Goal: Task Accomplishment & Management: Manage account settings

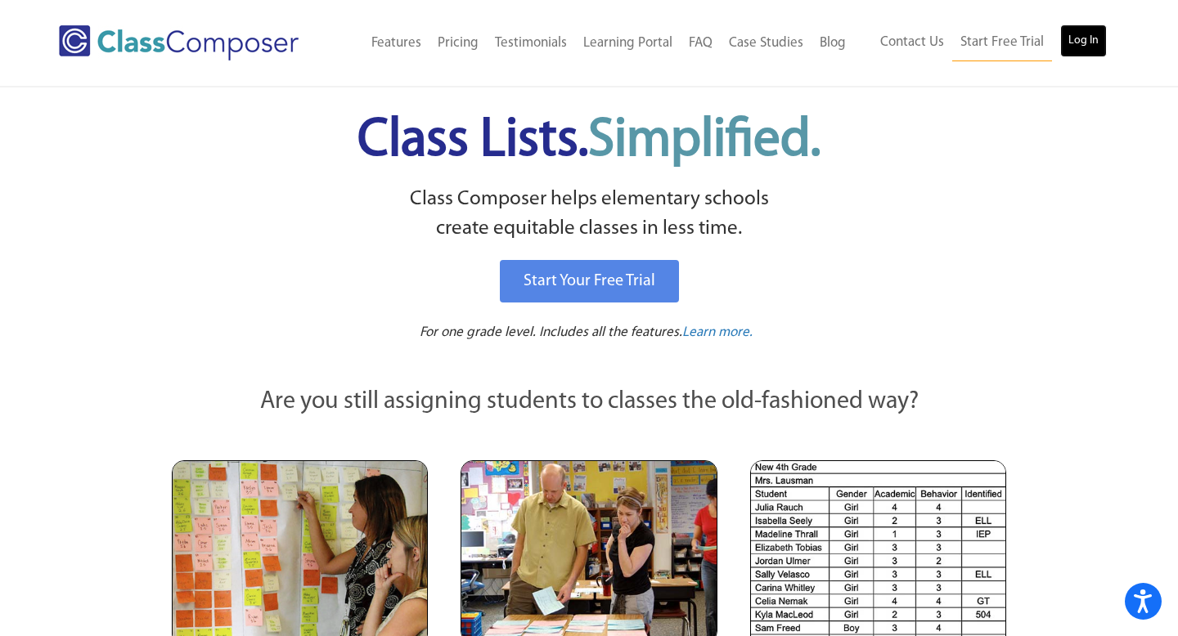
click at [1077, 44] on link "Log In" at bounding box center [1083, 41] width 47 height 33
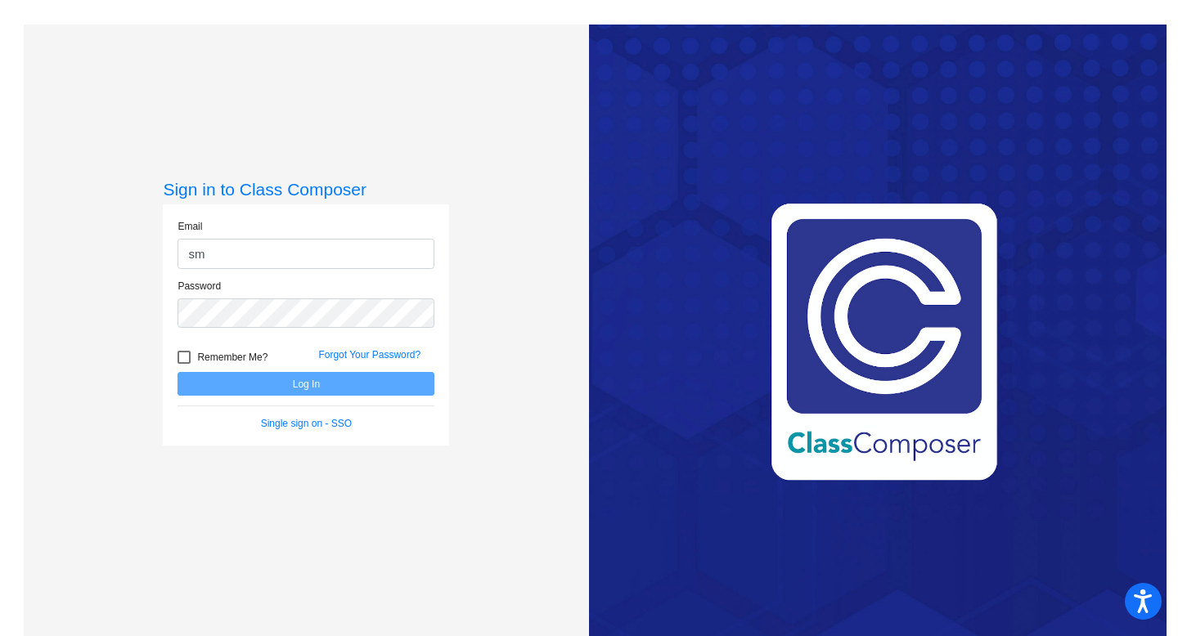
type input "[EMAIL_ADDRESS][DOMAIN_NAME]"
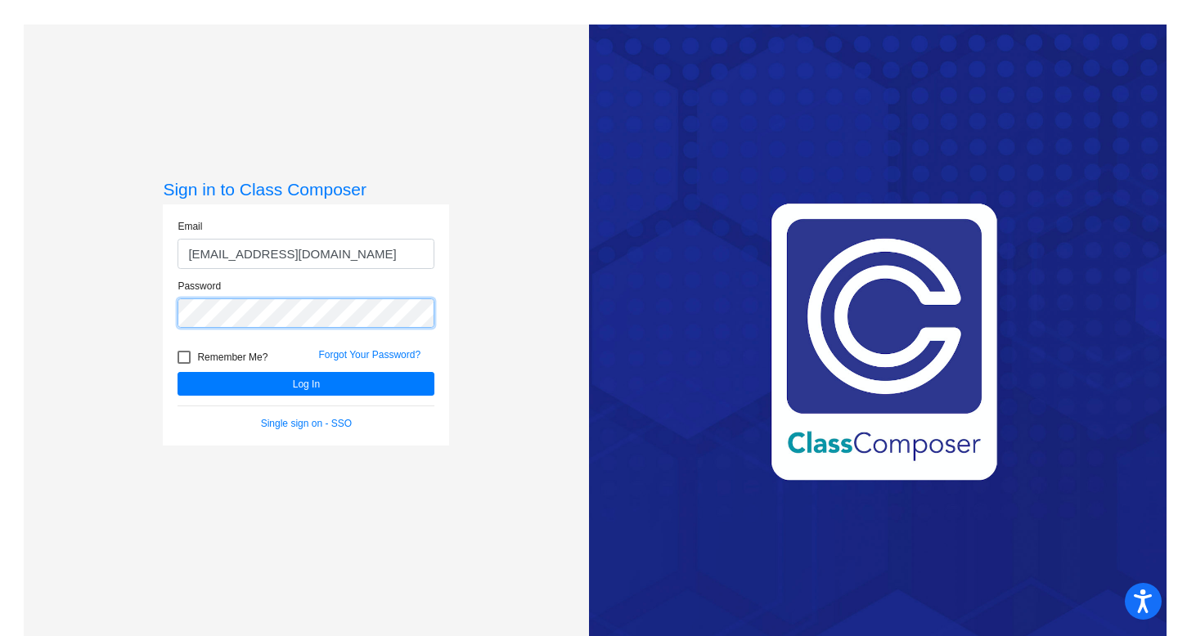
click at [178, 372] on button "Log In" at bounding box center [306, 384] width 257 height 24
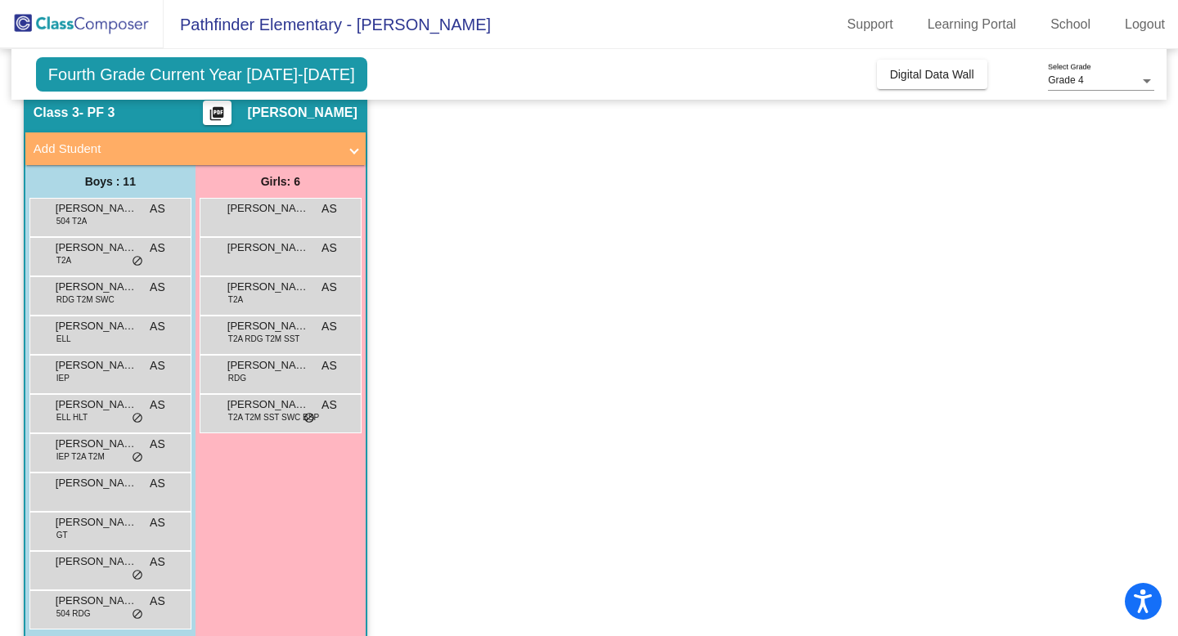
scroll to position [83, 0]
